Goal: Task Accomplishment & Management: Use online tool/utility

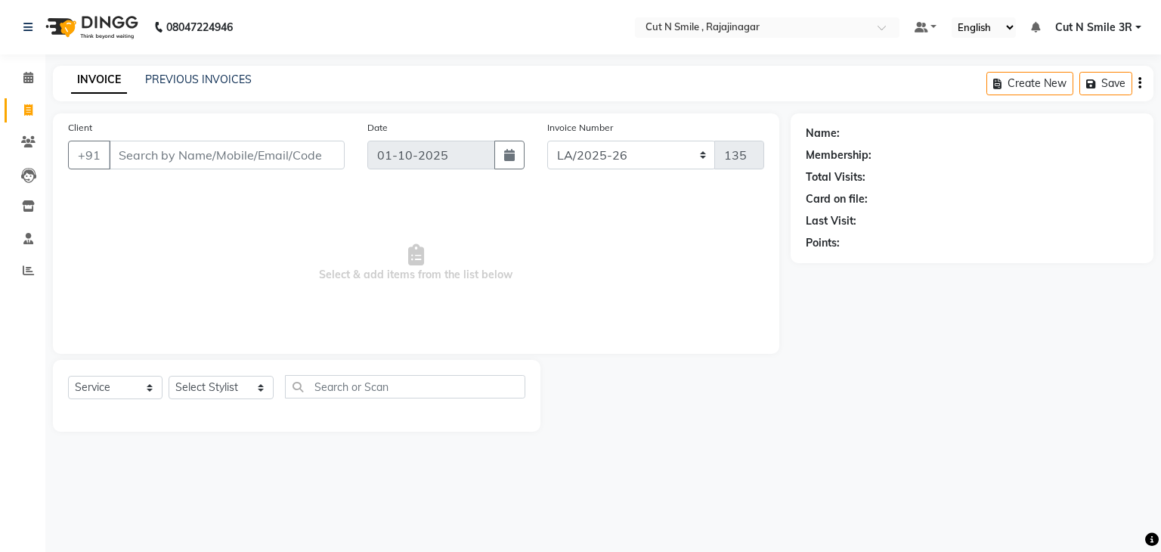
select select "7187"
select select "service"
click at [563, 146] on select "[PERSON_NAME]/25-26 LA/2025-26 SH/25 CH/25 SA/25" at bounding box center [631, 155] width 169 height 29
select select "7181"
click at [547, 141] on select "[PERSON_NAME]/25-26 LA/2025-26 SH/25 CH/25 SA/25" at bounding box center [631, 155] width 169 height 29
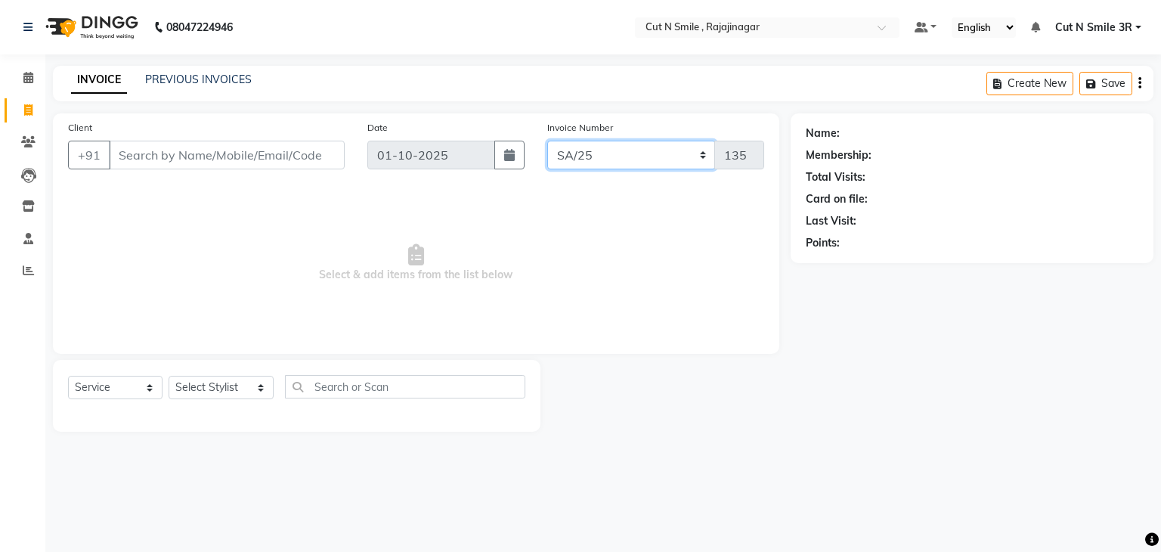
type input "2717"
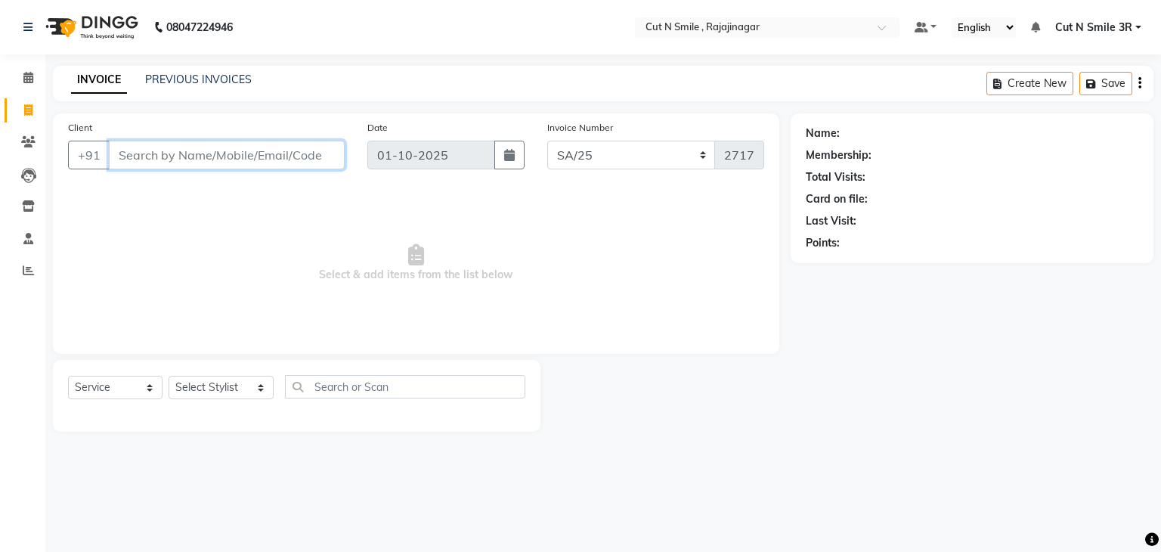
click at [244, 157] on input "Client" at bounding box center [227, 155] width 236 height 29
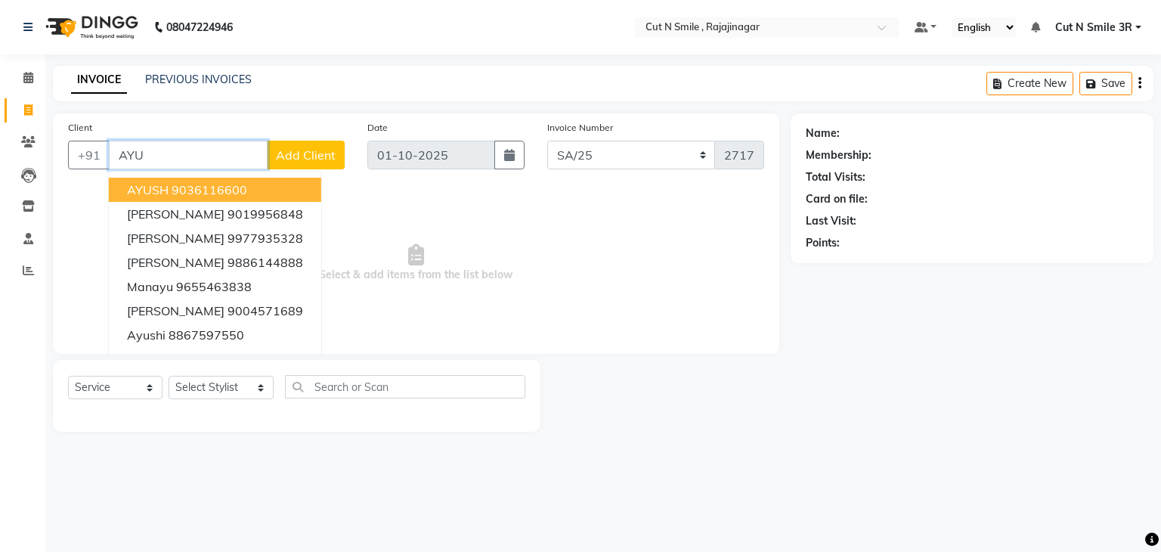
click at [194, 196] on ngb-highlight "9036116600" at bounding box center [210, 189] width 76 height 15
type input "9036116600"
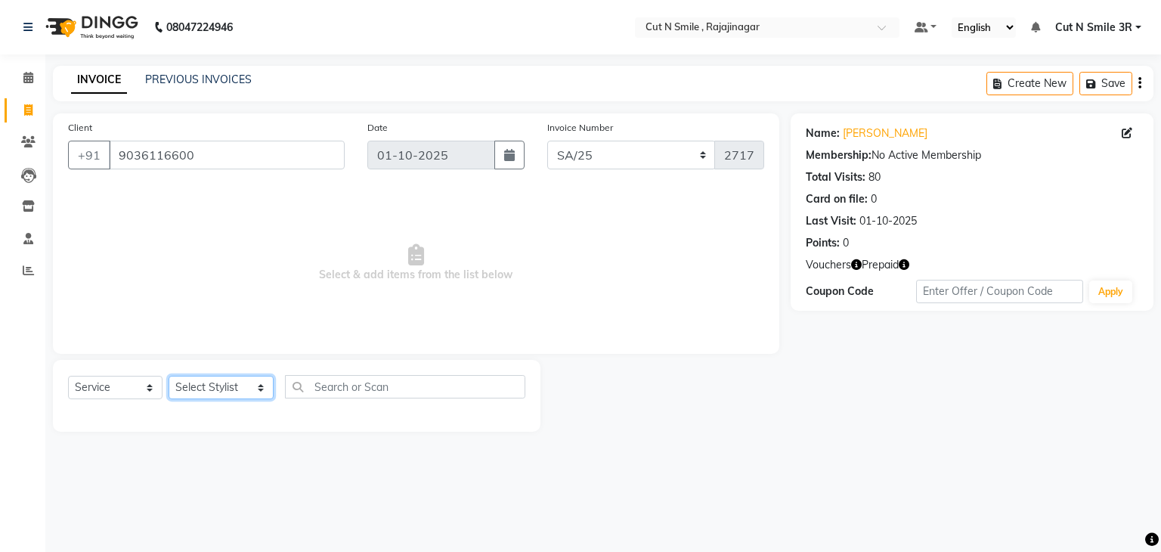
click at [206, 389] on select "Select Stylist [PERSON_NAME] Ammu 3R [PERSON_NAME] VN [PERSON_NAME] 3R [PERSON_…" at bounding box center [221, 387] width 105 height 23
select select "58685"
click at [169, 377] on select "Select Stylist [PERSON_NAME] Ammu 3R [PERSON_NAME] VN [PERSON_NAME] 3R [PERSON_…" at bounding box center [221, 387] width 105 height 23
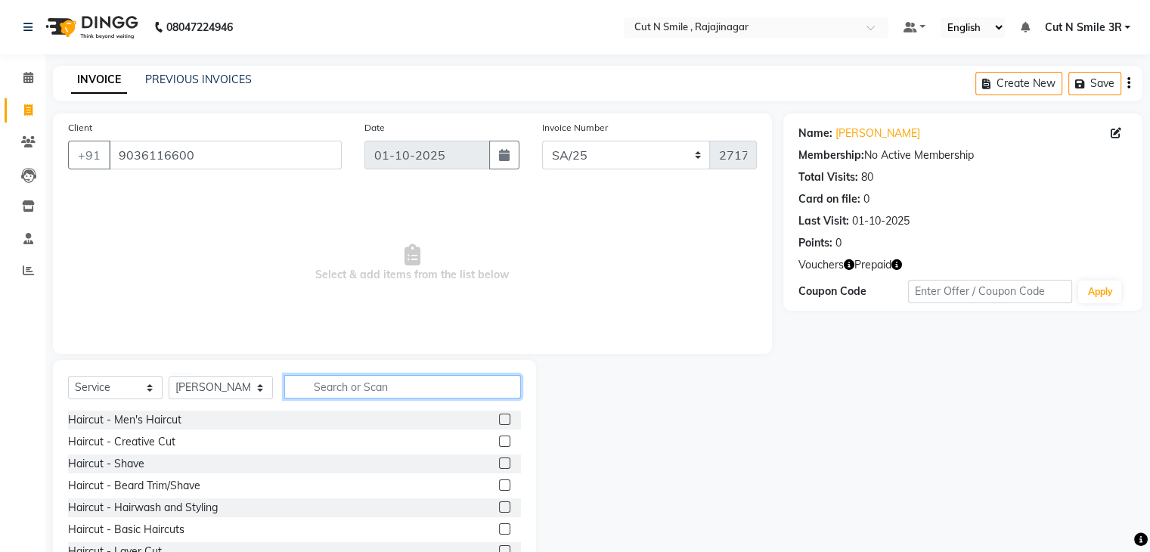
click at [383, 391] on input "text" at bounding box center [402, 386] width 236 height 23
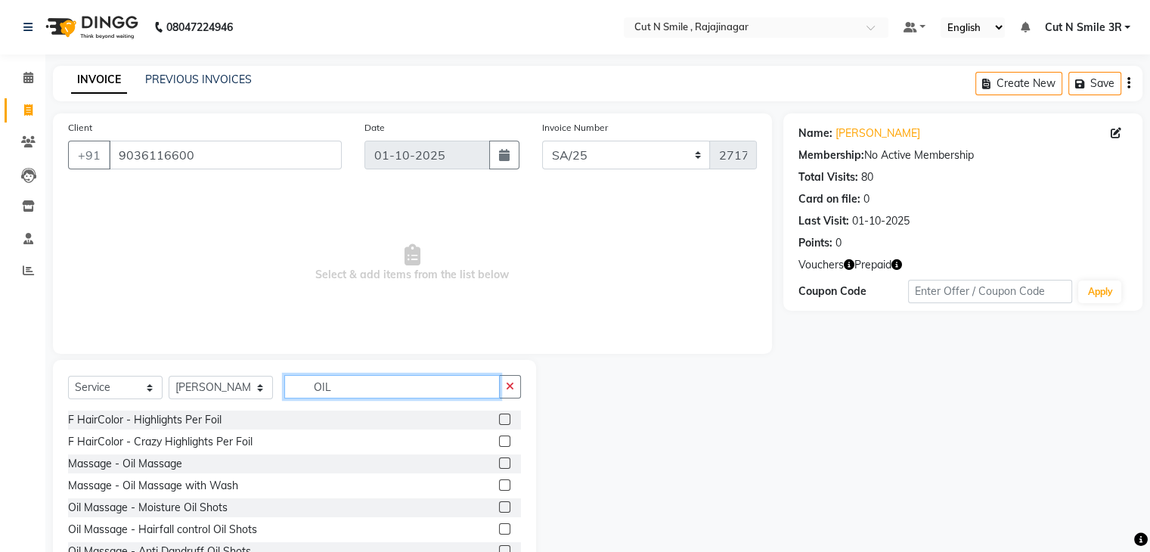
type input "OIL"
click at [499, 466] on label at bounding box center [504, 462] width 11 height 11
click at [499, 466] on input "checkbox" at bounding box center [504, 464] width 10 height 10
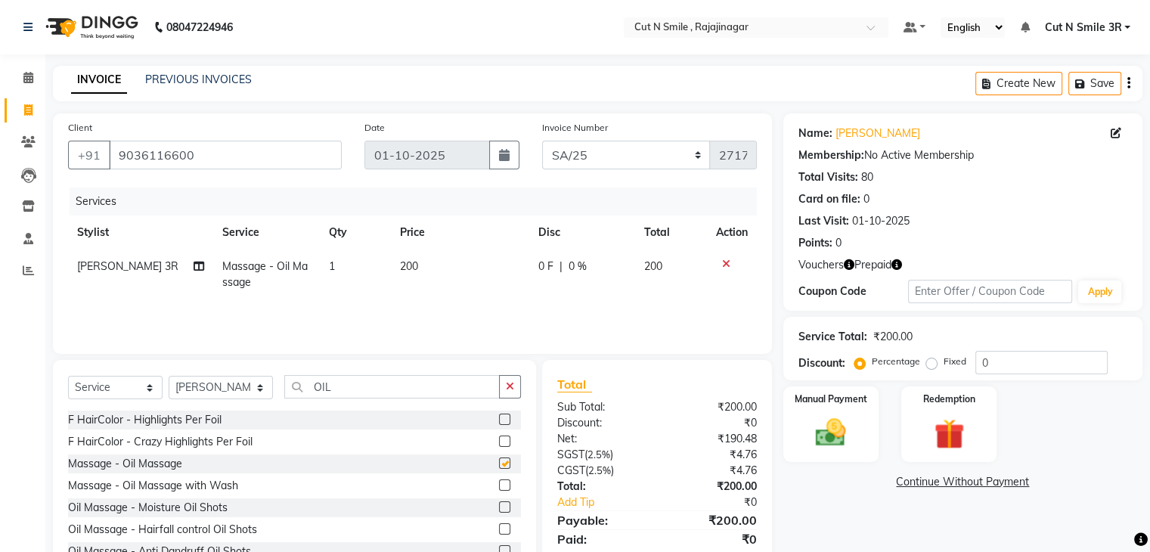
checkbox input "false"
click at [432, 265] on td "200" at bounding box center [460, 275] width 138 height 50
select select "58685"
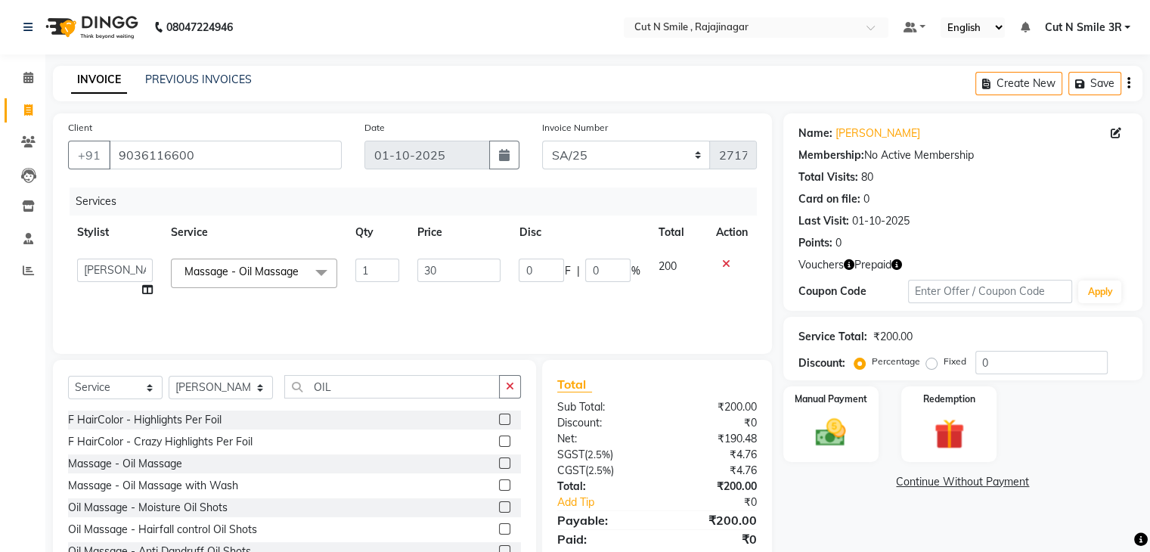
type input "300"
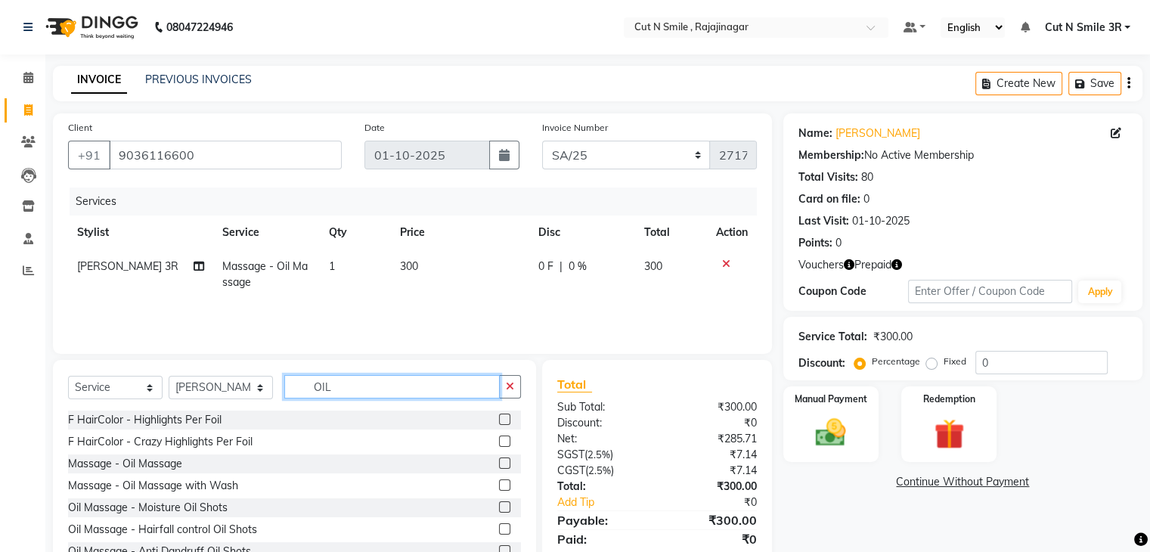
click at [362, 378] on input "OIL" at bounding box center [391, 386] width 215 height 23
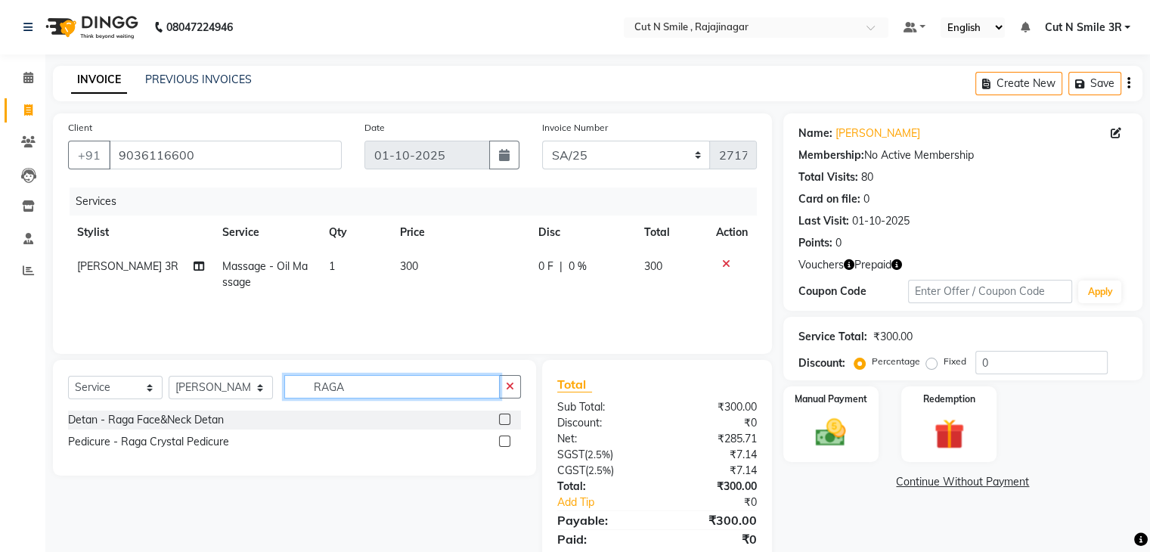
type input "RAGA"
click at [508, 420] on label at bounding box center [504, 419] width 11 height 11
click at [508, 420] on input "checkbox" at bounding box center [504, 420] width 10 height 10
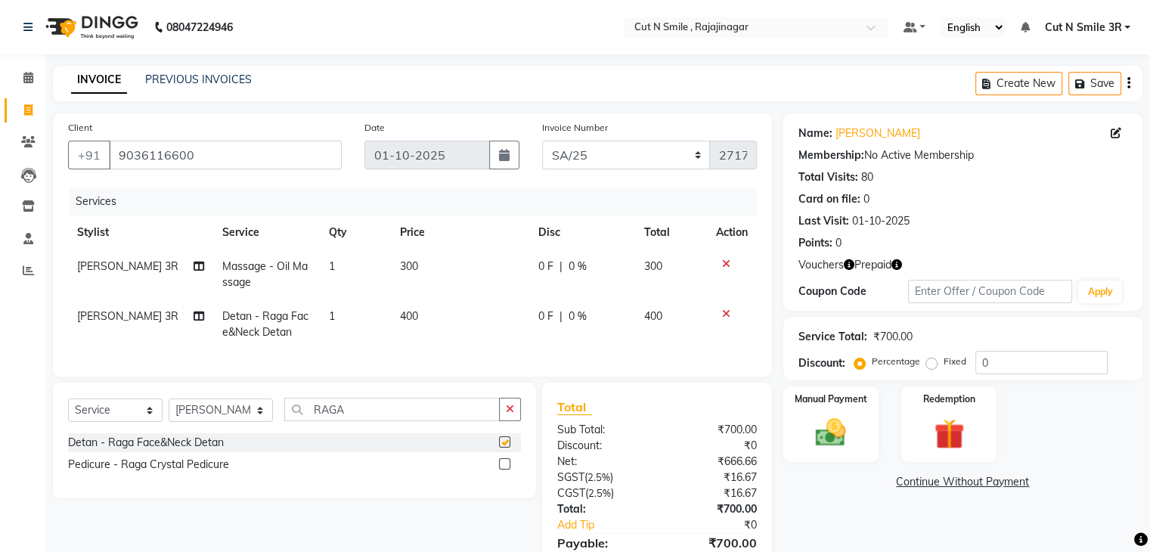
checkbox input "false"
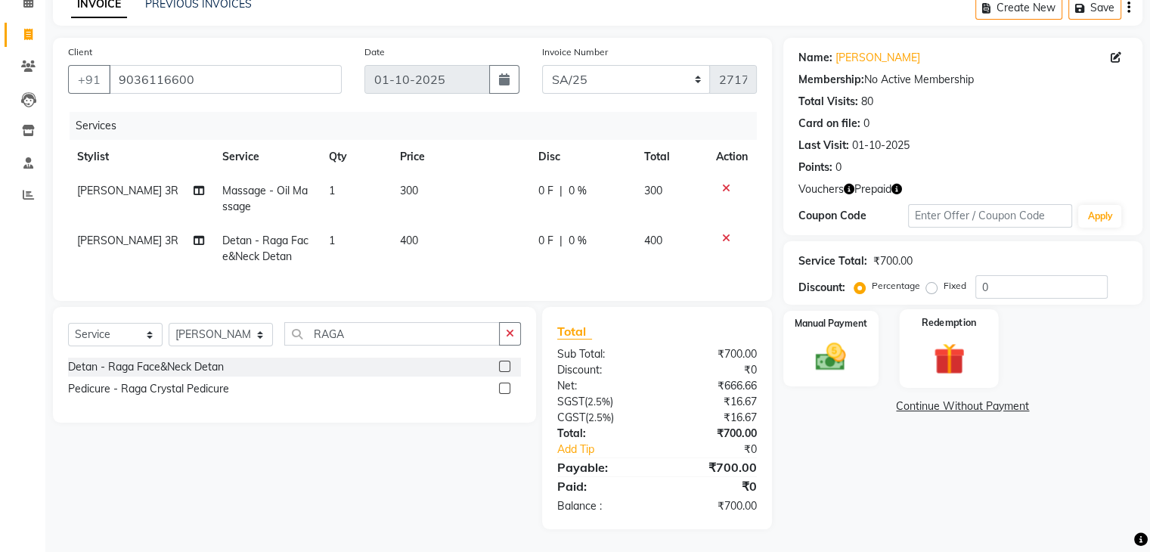
click at [944, 343] on img at bounding box center [948, 358] width 51 height 39
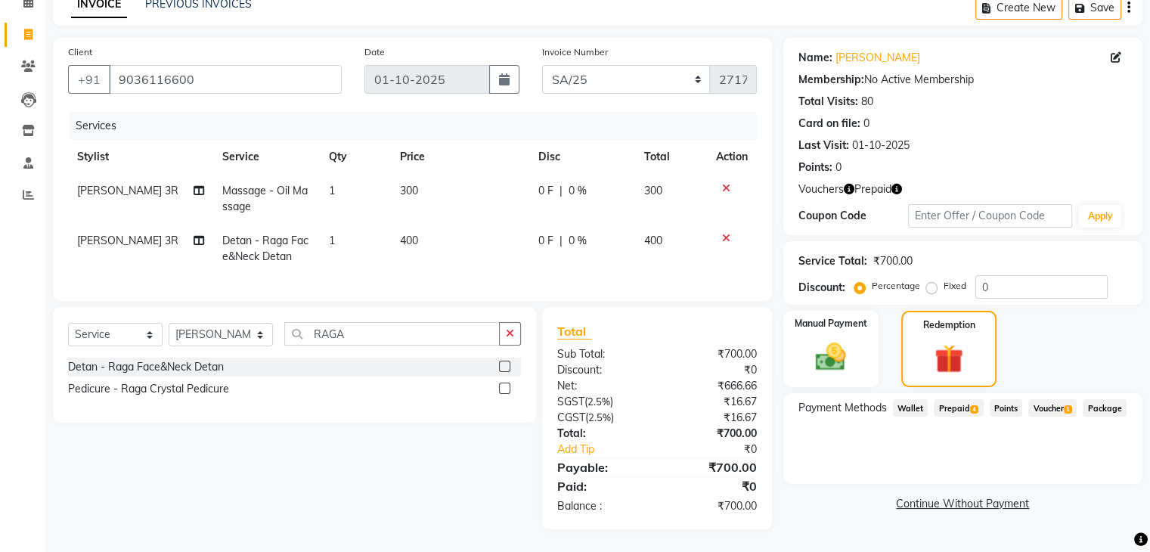
click at [973, 405] on span "4" at bounding box center [974, 409] width 8 height 9
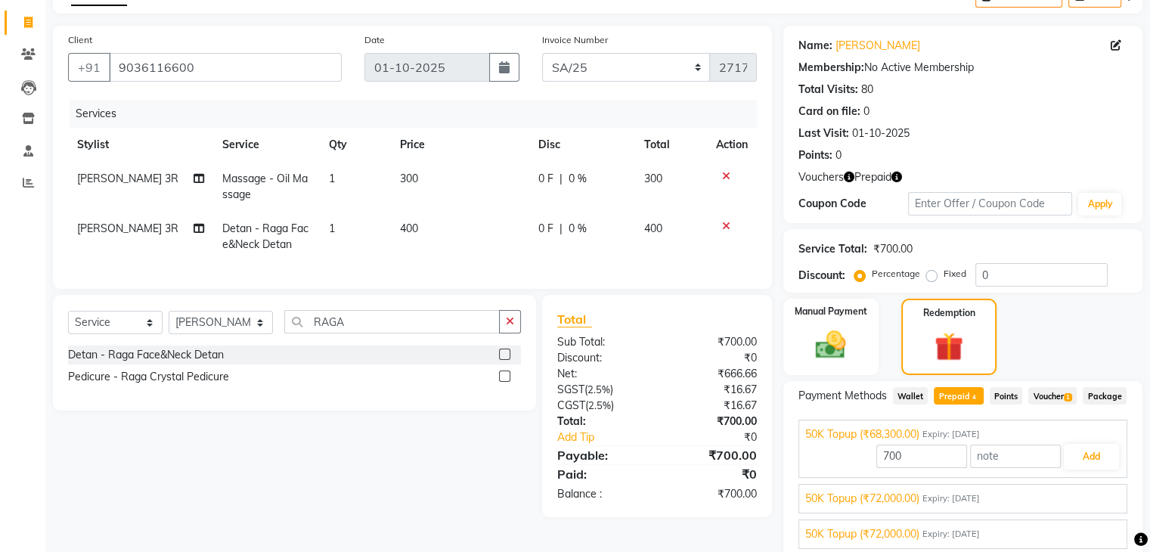
scroll to position [200, 0]
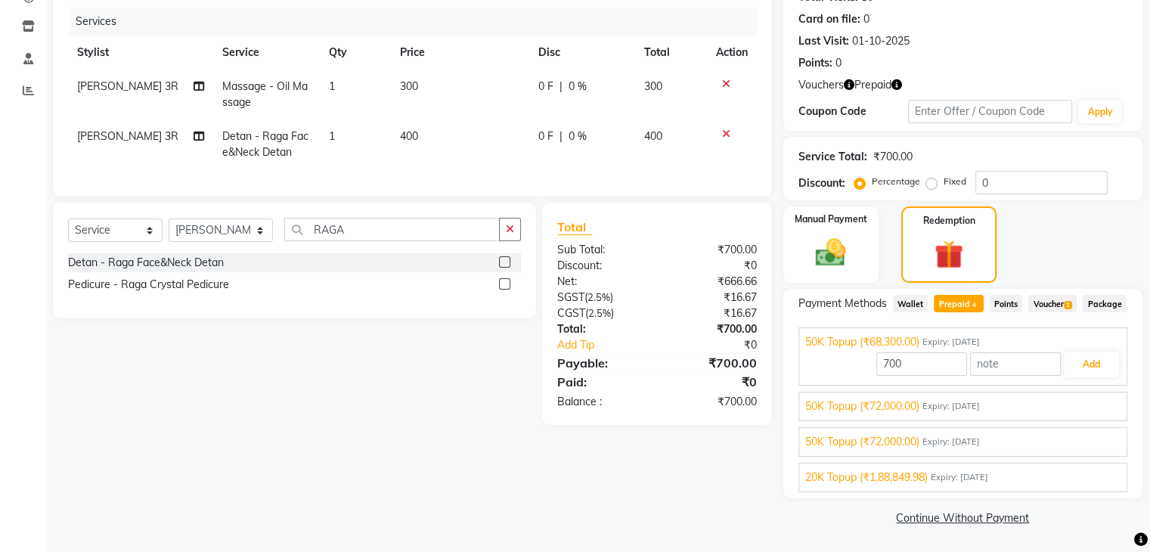
click at [988, 482] on span "Expiry: [DATE]" at bounding box center [959, 477] width 57 height 13
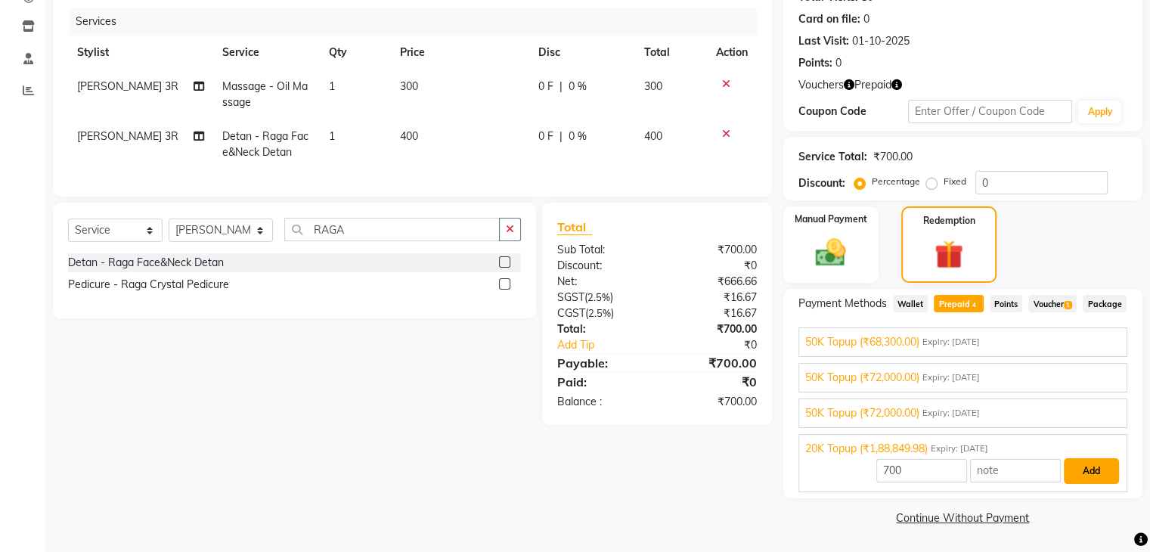
click at [1090, 473] on button "Add" at bounding box center [1091, 471] width 55 height 26
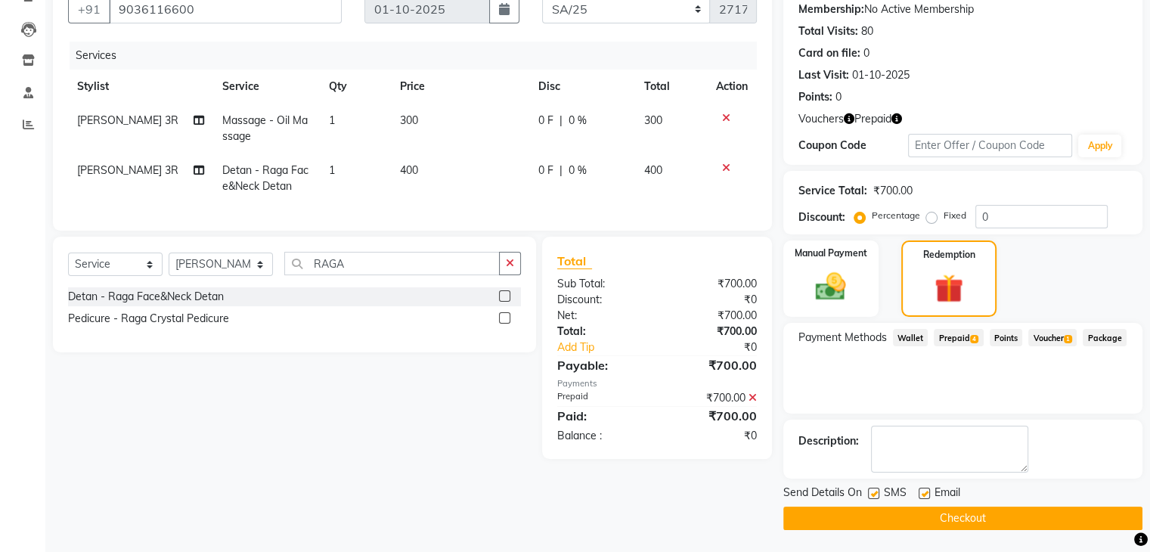
click at [1004, 518] on button "Checkout" at bounding box center [962, 518] width 359 height 23
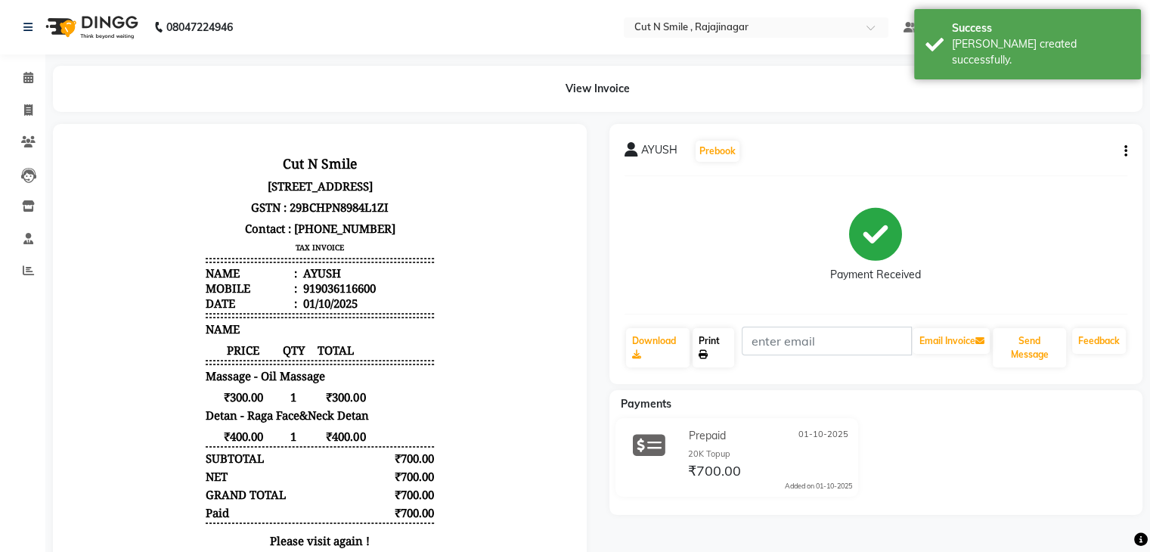
click at [723, 338] on link "Print" at bounding box center [714, 347] width 42 height 39
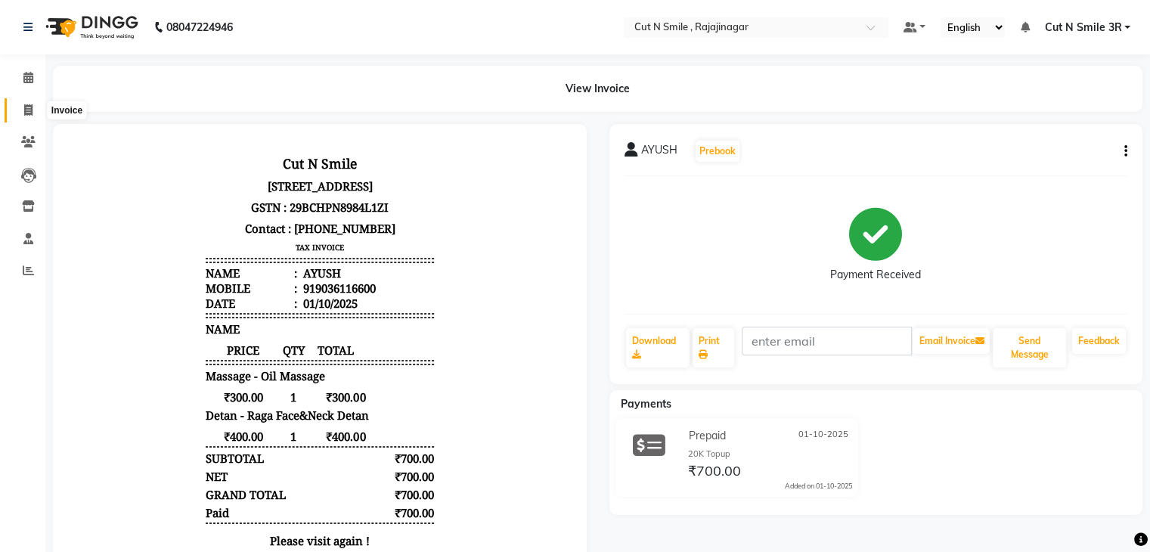
click at [25, 115] on icon at bounding box center [28, 109] width 8 height 11
select select "service"
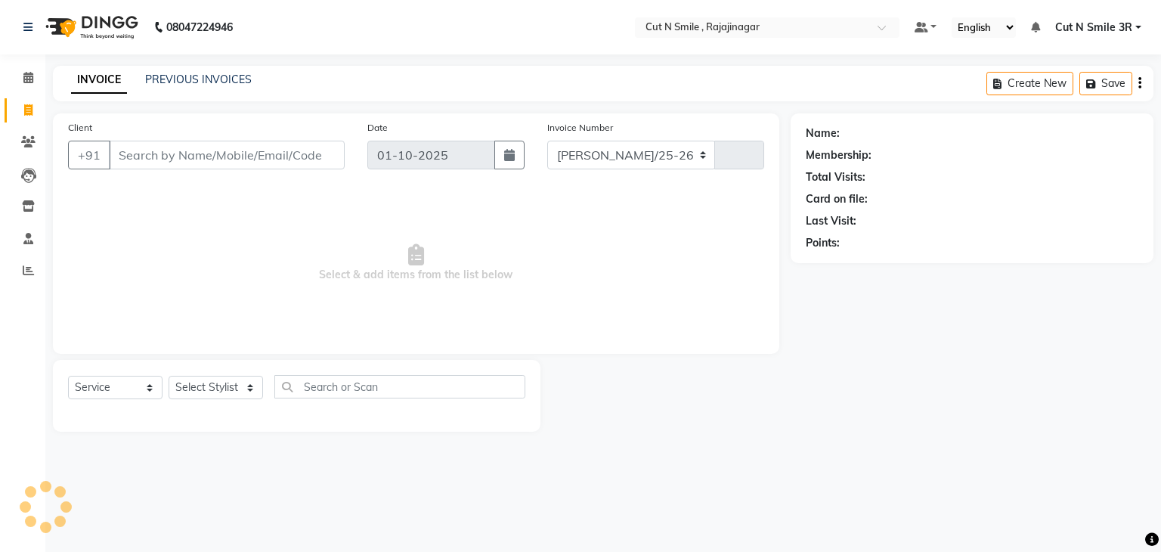
select select "7187"
type input "135"
